Goal: Transaction & Acquisition: Book appointment/travel/reservation

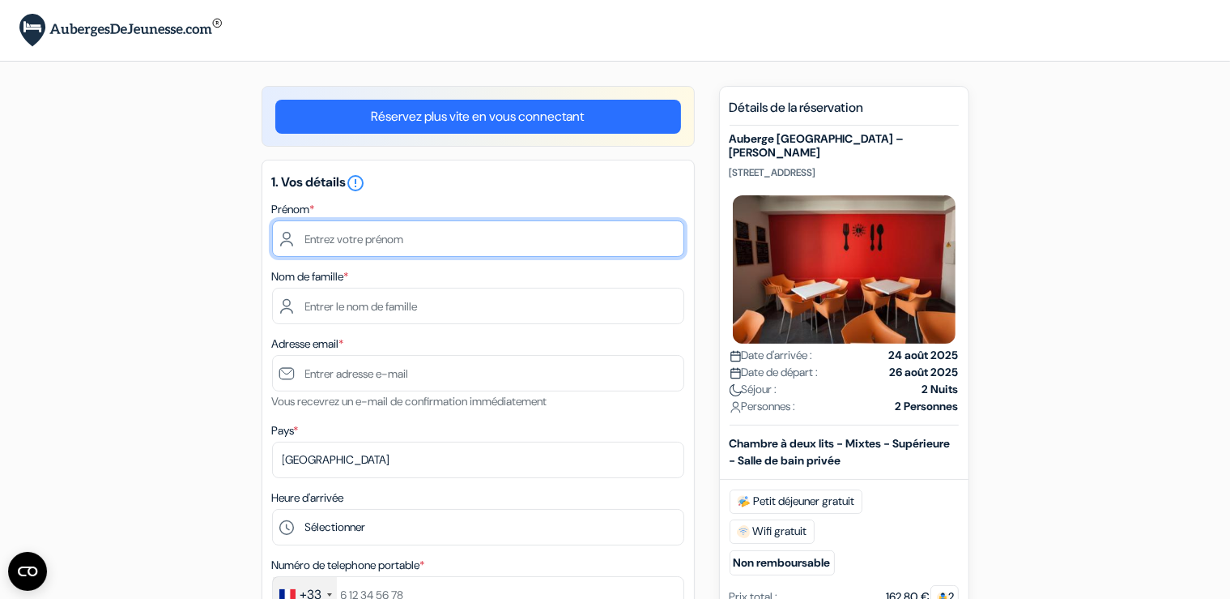
click at [340, 246] on input "text" at bounding box center [478, 238] width 412 height 36
type input "s"
type input "Sacha"
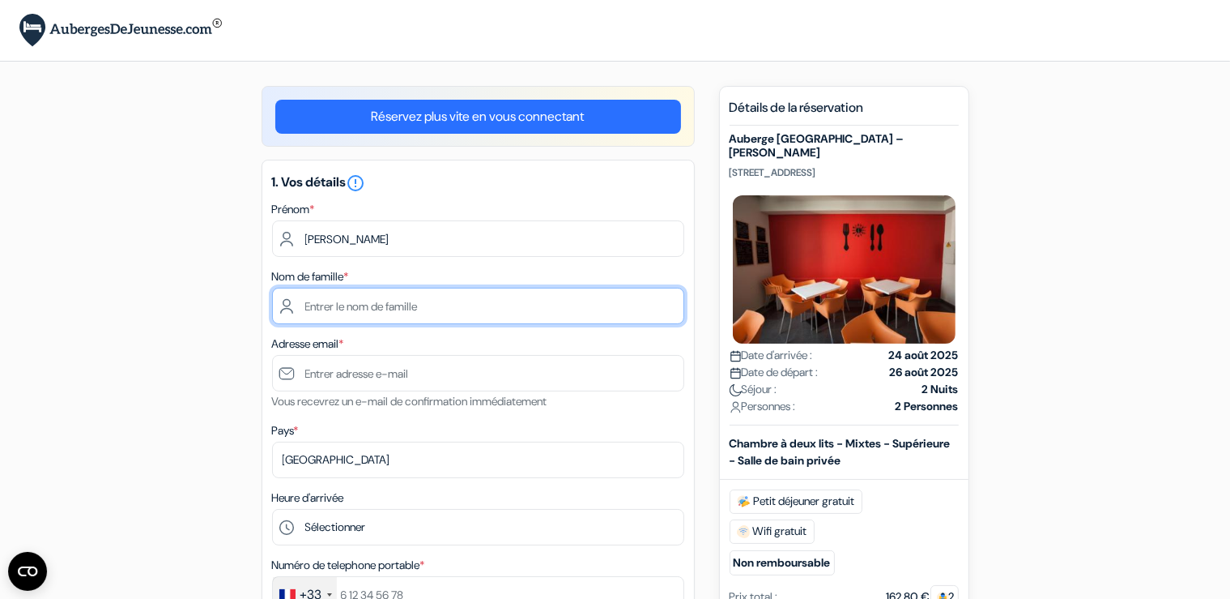
type input "Henique"
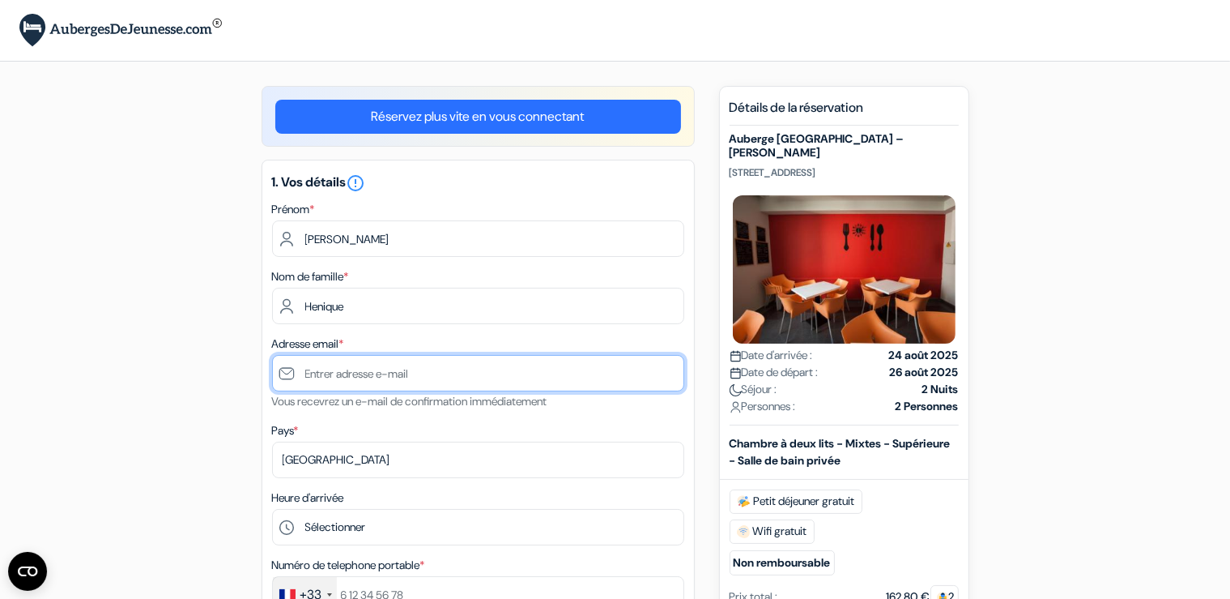
type input "[EMAIL_ADDRESS][DOMAIN_NAME]"
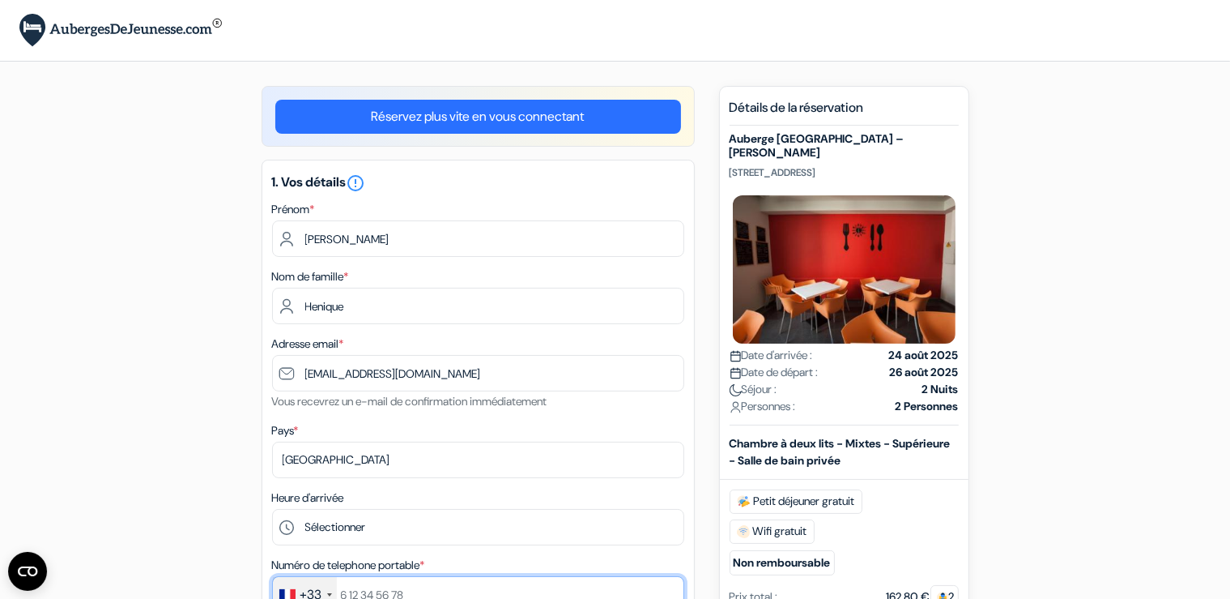
type input "0771851840"
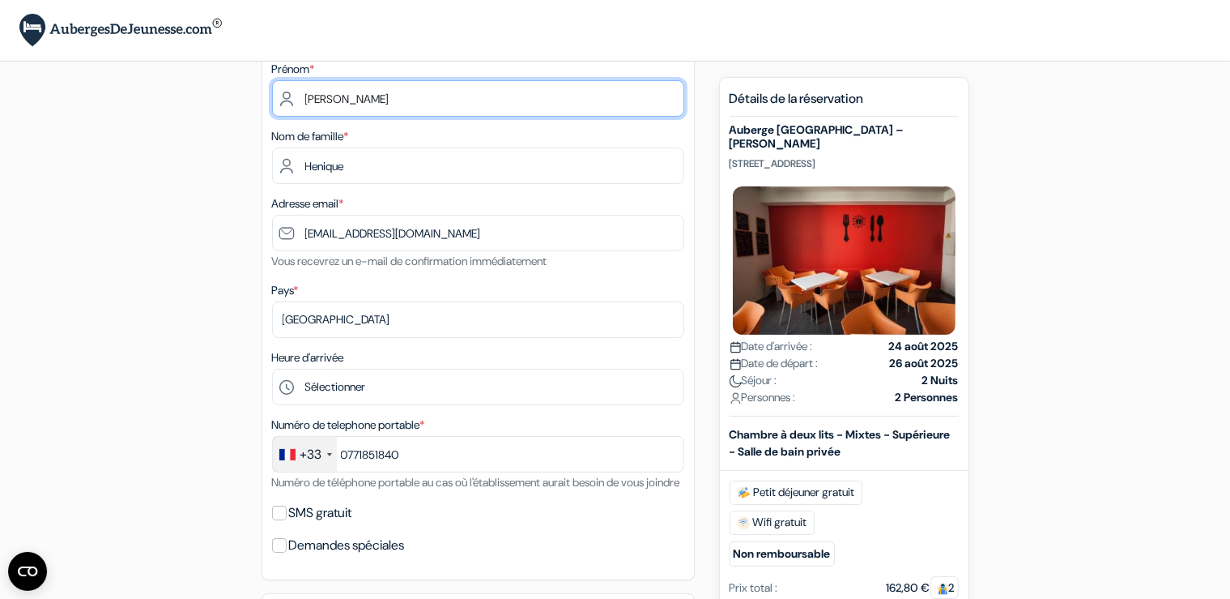
scroll to position [171, 0]
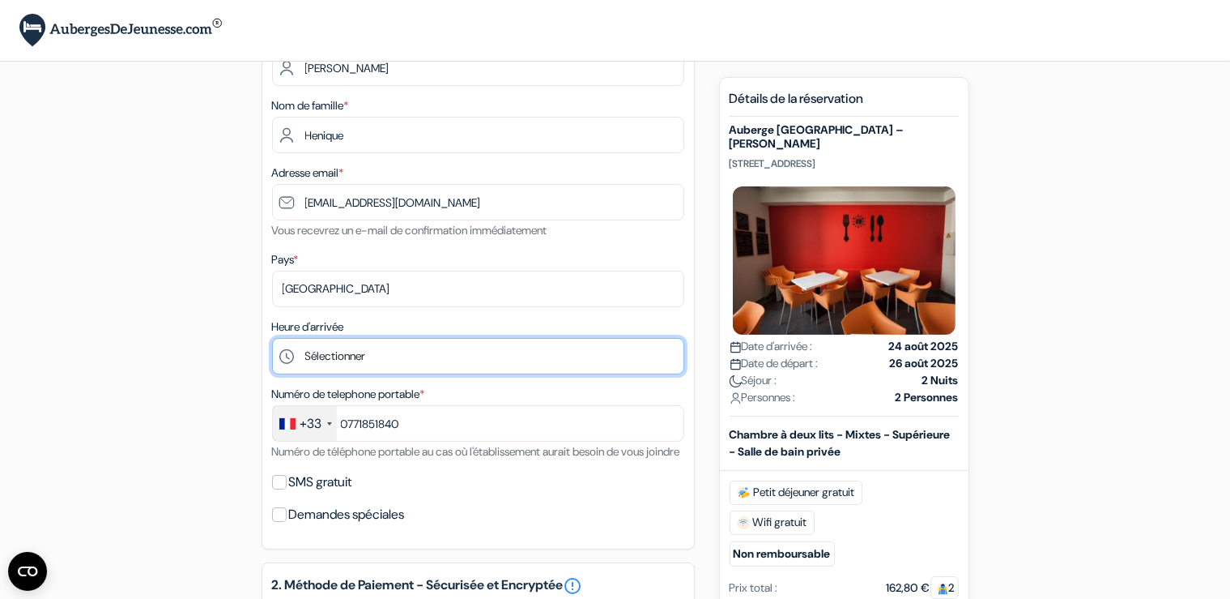
select select "19"
click option "19:00" at bounding box center [0, 0] width 0 height 0
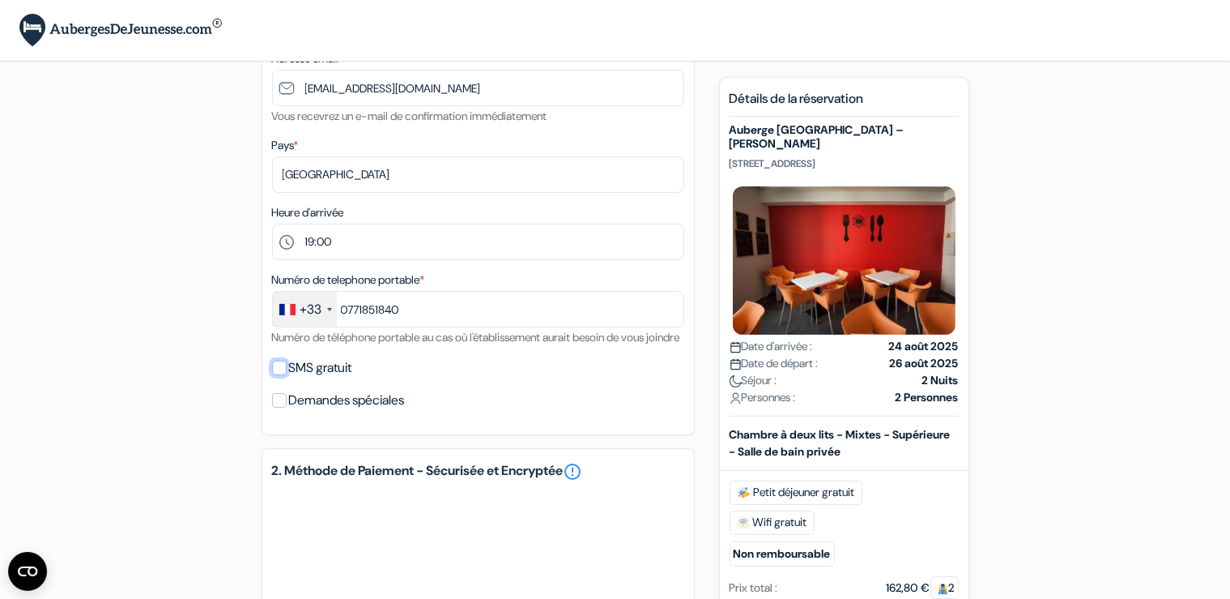
click at [275, 375] on input "SMS gratuit" at bounding box center [279, 367] width 15 height 15
checkbox input "true"
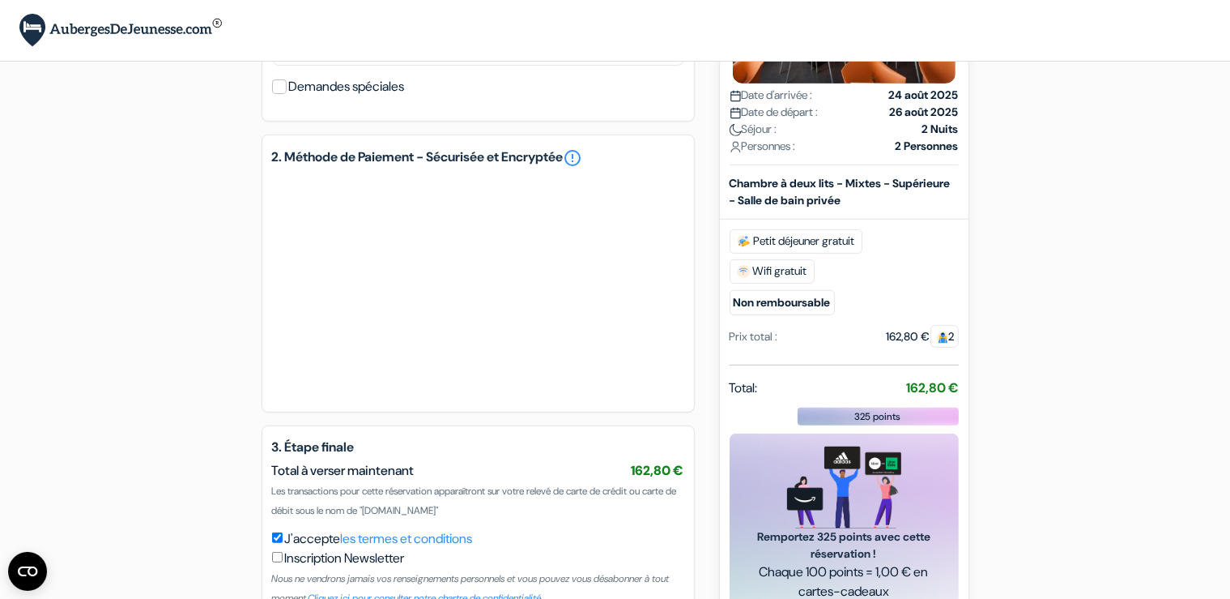
scroll to position [758, 0]
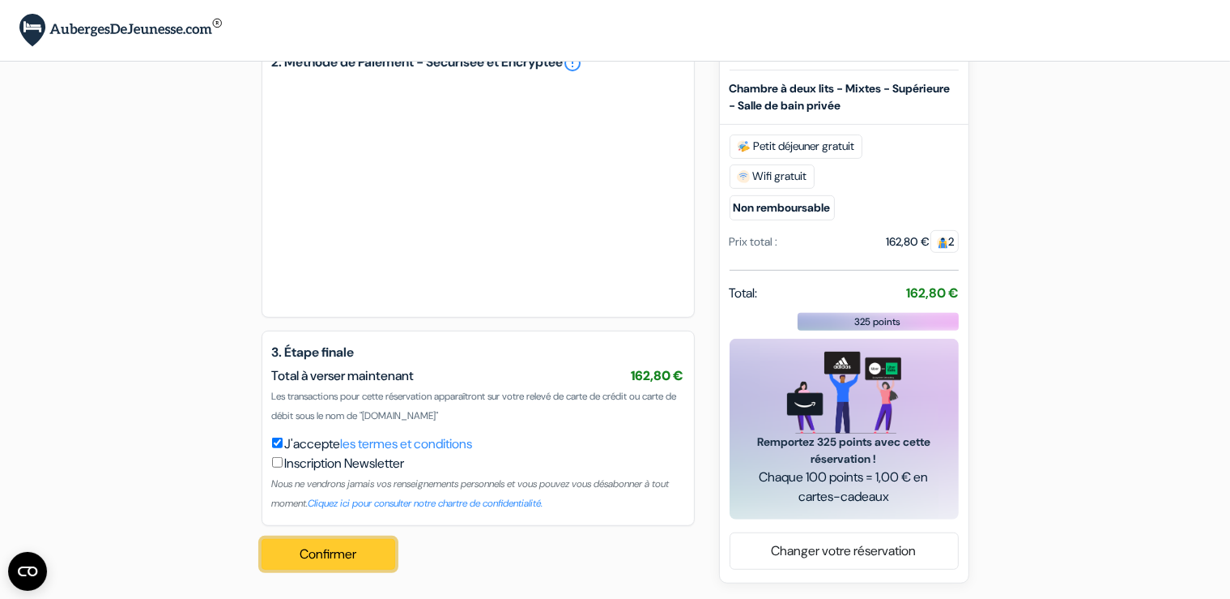
click at [351, 548] on button "Confirmer Loading..." at bounding box center [329, 554] width 134 height 31
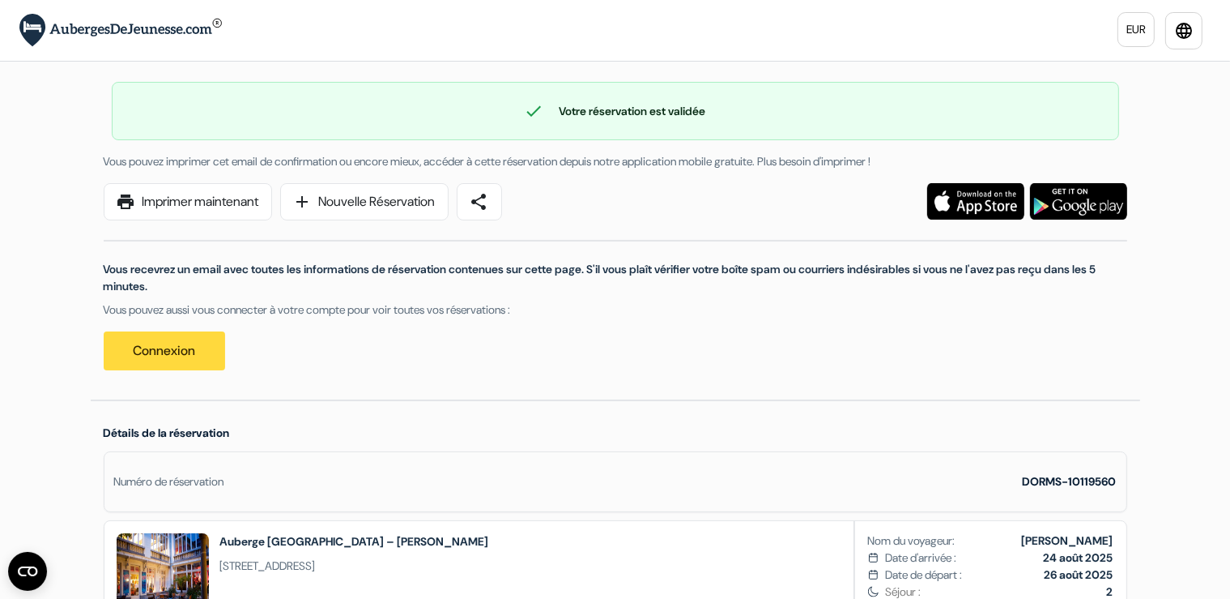
scroll to position [228, 0]
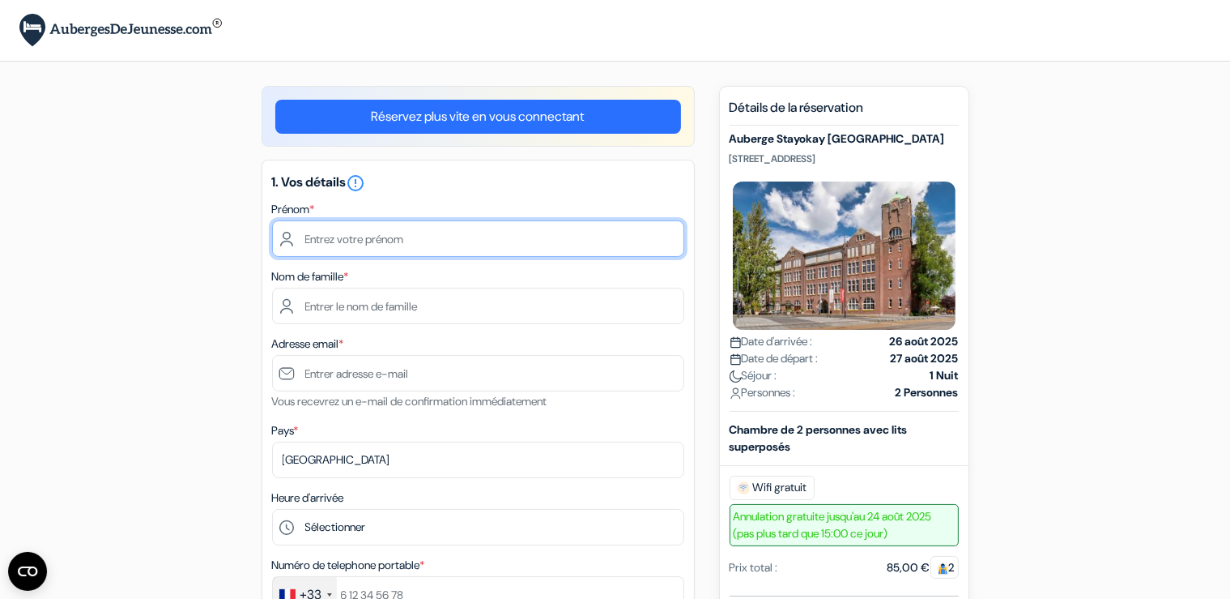
click at [484, 236] on input "text" at bounding box center [478, 238] width 412 height 36
type input "[PERSON_NAME]"
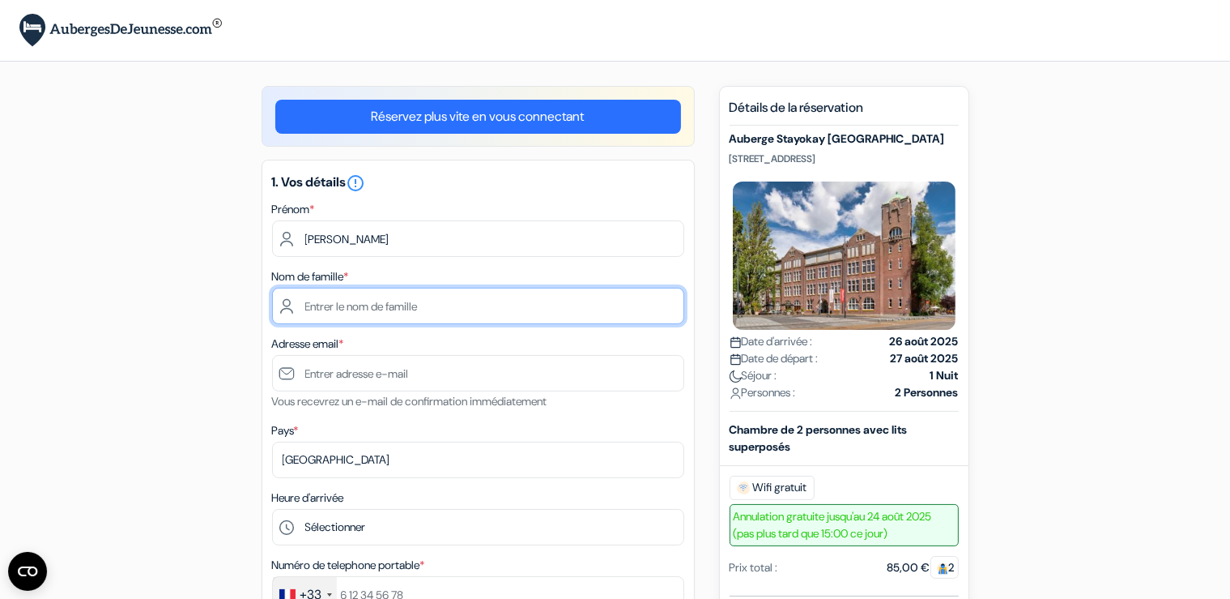
type input "Henique"
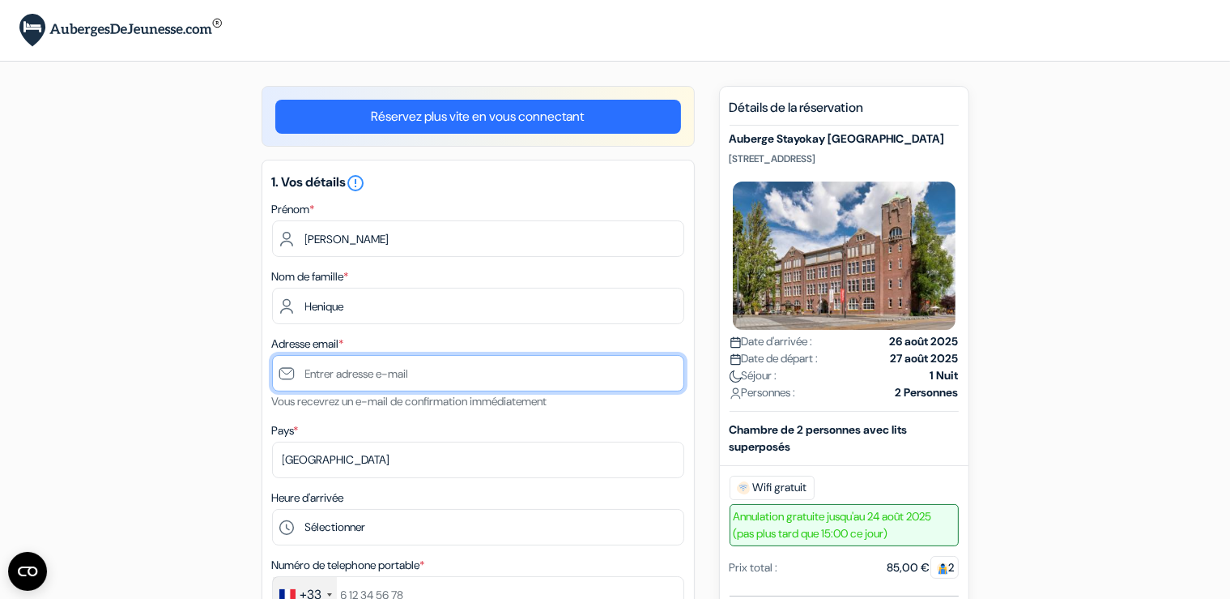
type input "[EMAIL_ADDRESS][DOMAIN_NAME]"
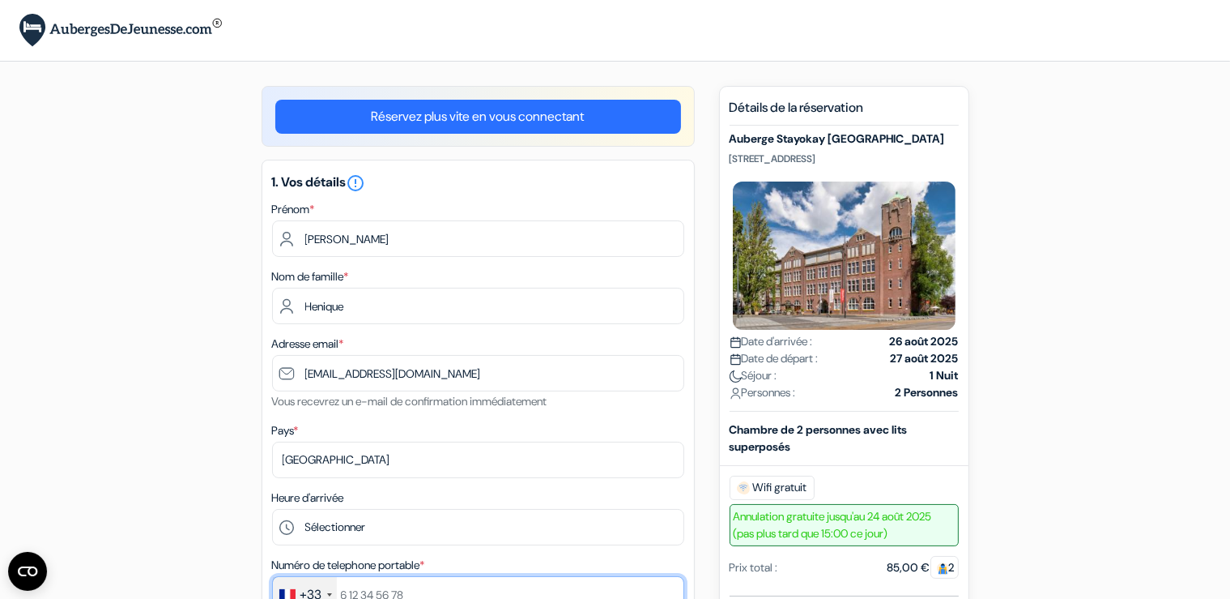
type input "0771851840"
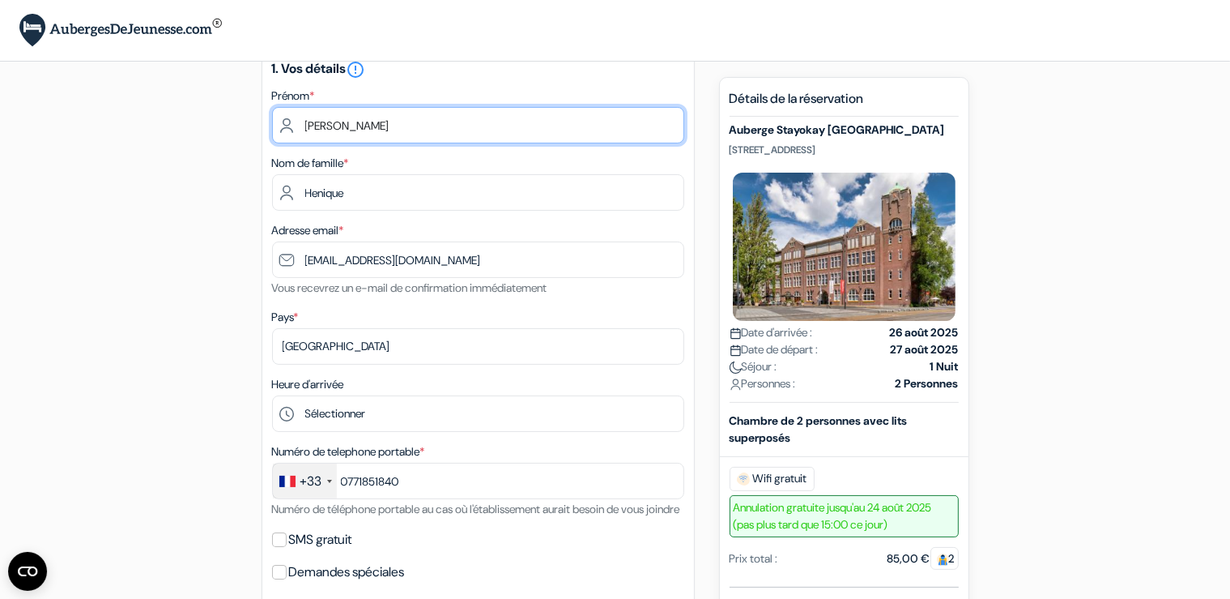
scroll to position [342, 0]
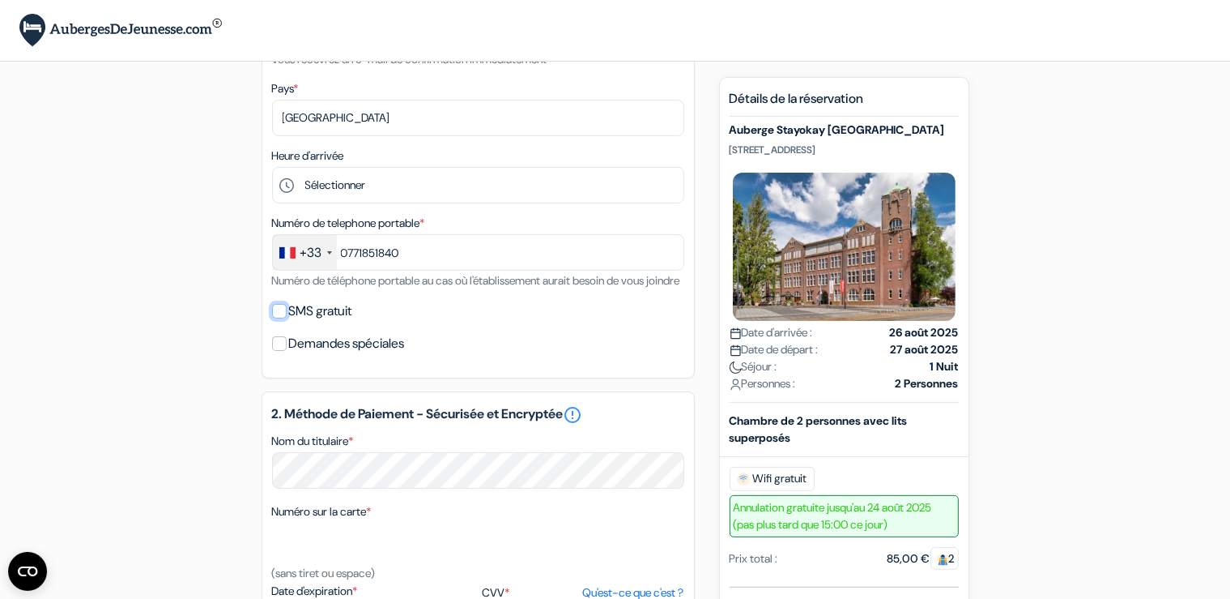
click at [284, 318] on input "SMS gratuit" at bounding box center [279, 311] width 15 height 15
checkbox input "true"
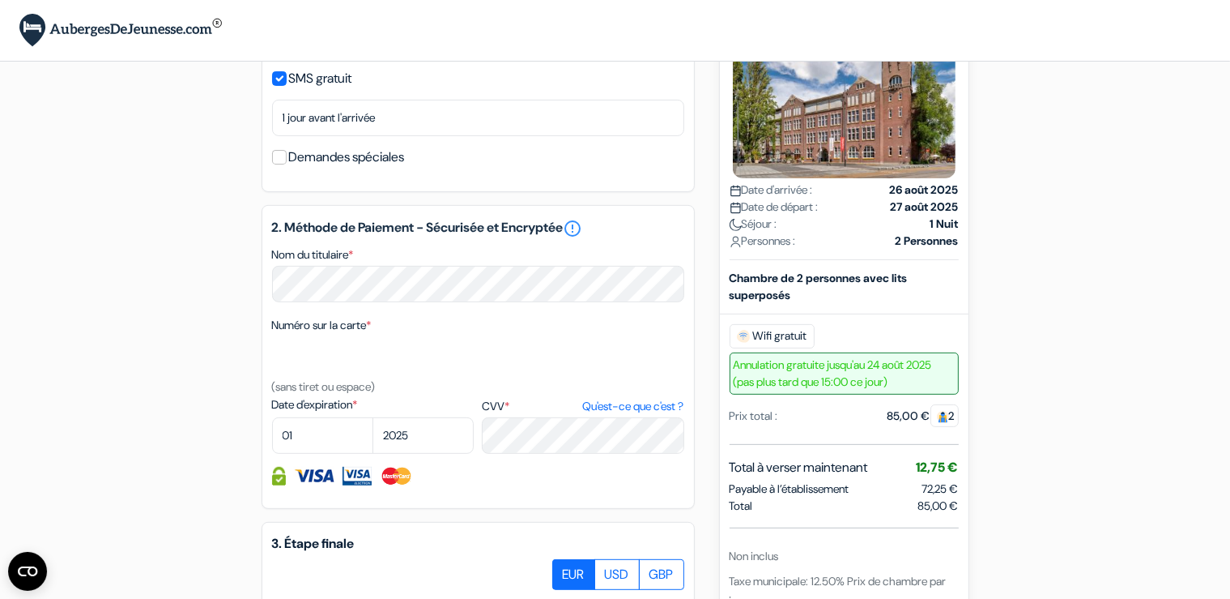
scroll to position [684, 0]
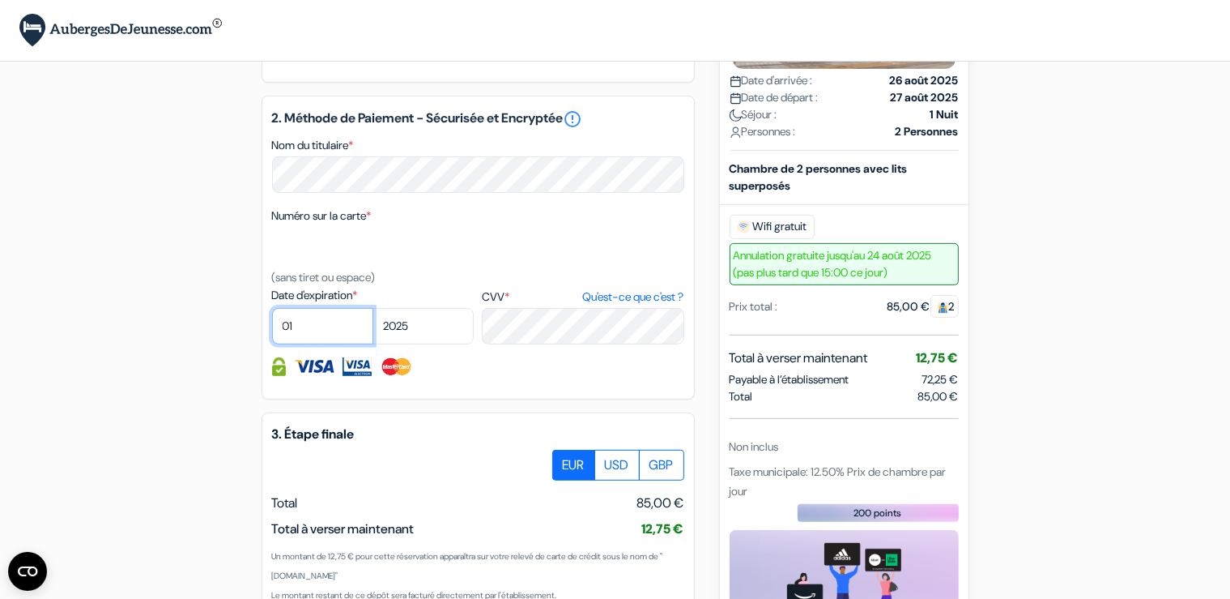
click at [272, 308] on select "01 02 03 04 05 06 07 08 09 10 11 12" at bounding box center [322, 326] width 101 height 36
select select "11"
click option "11" at bounding box center [0, 0] width 0 height 0
select select "2026"
click option "2026" at bounding box center [0, 0] width 0 height 0
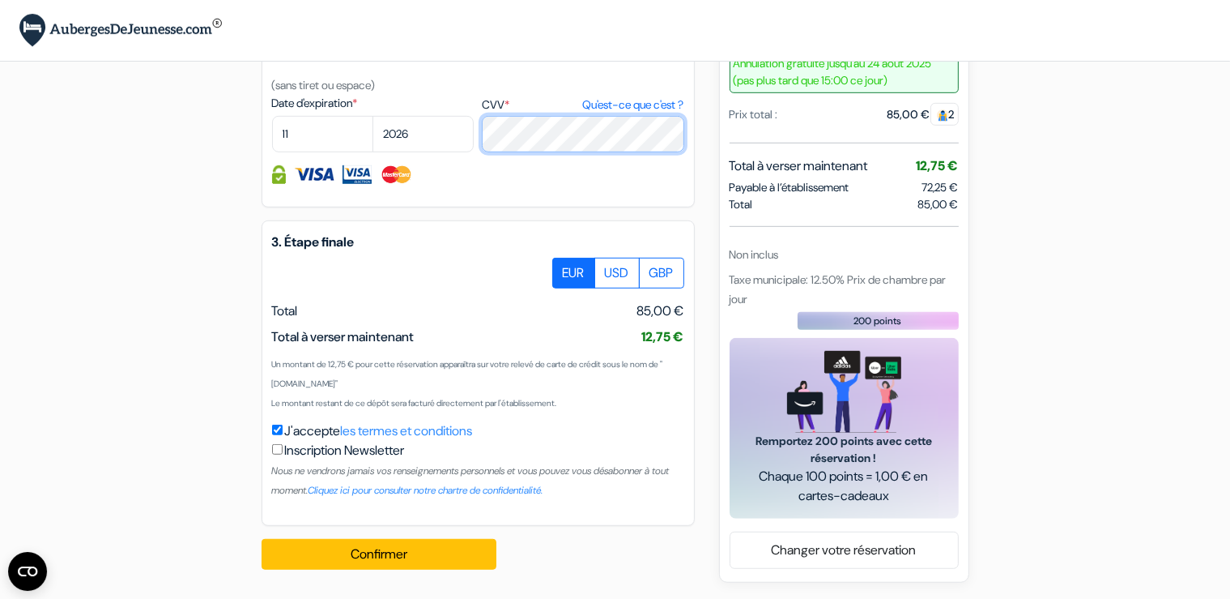
scroll to position [895, 0]
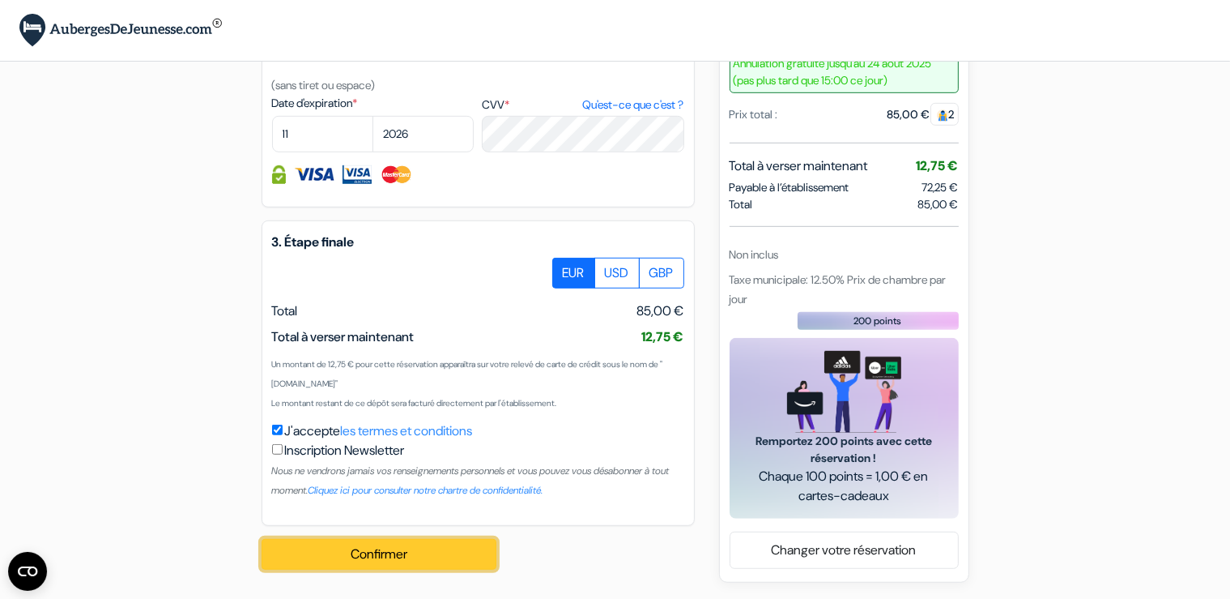
click at [398, 556] on button "Confirmer Loading..." at bounding box center [379, 554] width 235 height 31
